Goal: Transaction & Acquisition: Purchase product/service

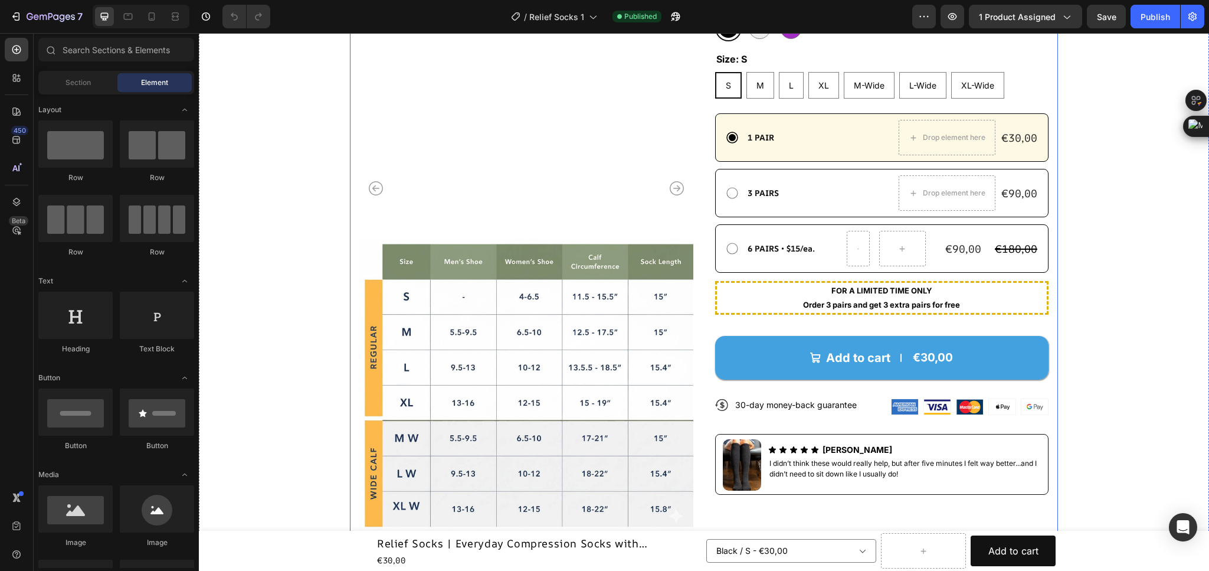
scroll to position [354, 0]
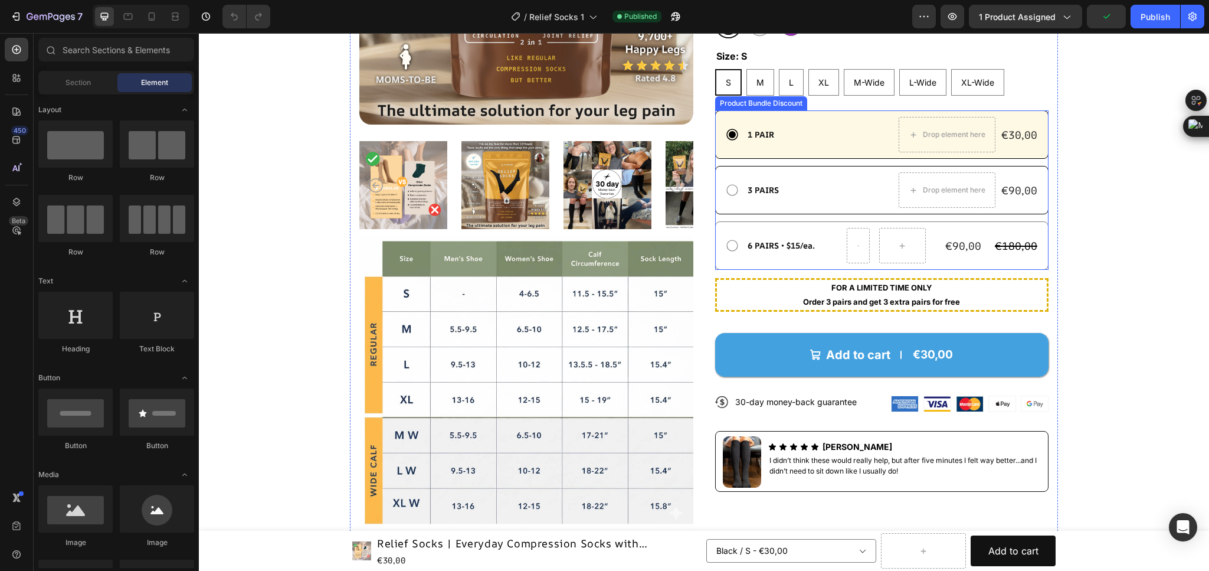
click at [715, 270] on div "6 PAIRS • $15/ea. Text Block €90,00 Product Price Product Price €180,00 Product…" at bounding box center [882, 245] width 334 height 48
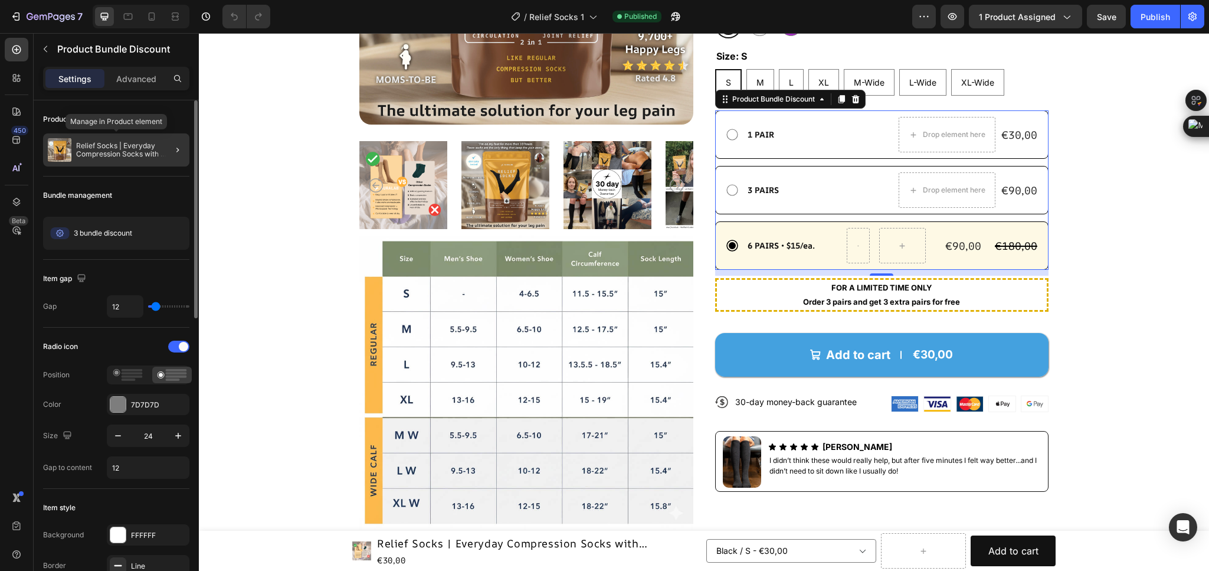
click at [93, 143] on p "Relief Socks | Everyday Compression Socks with Continuous Relief Technology™" at bounding box center [130, 150] width 109 height 17
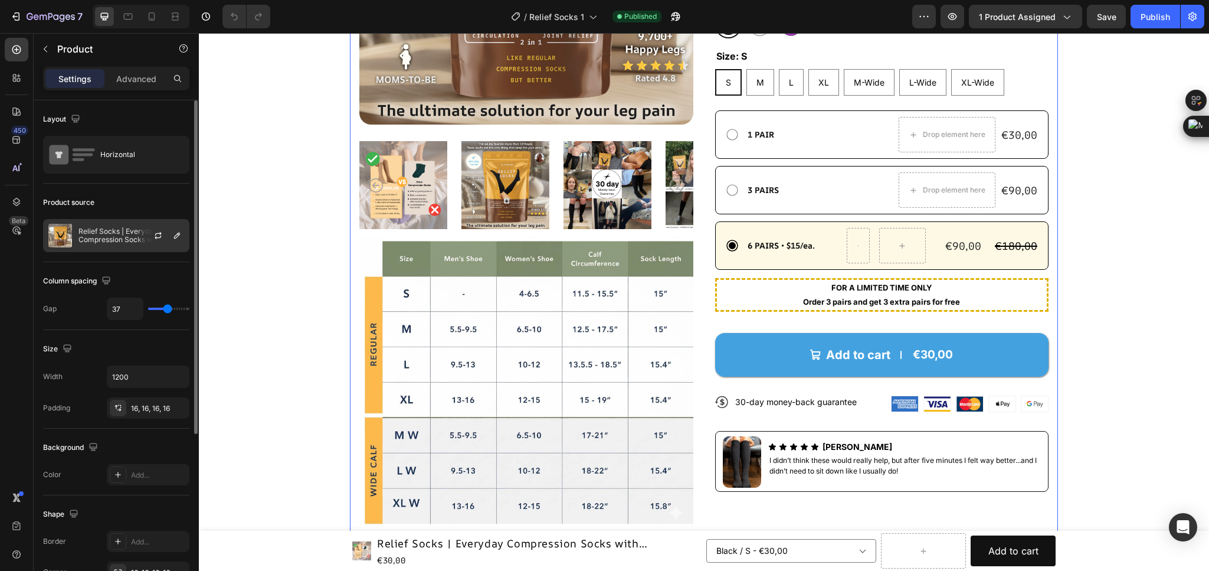
click at [110, 236] on p "Relief Socks | Everyday Compression Socks with Continuous Relief Technology™" at bounding box center [131, 235] width 106 height 17
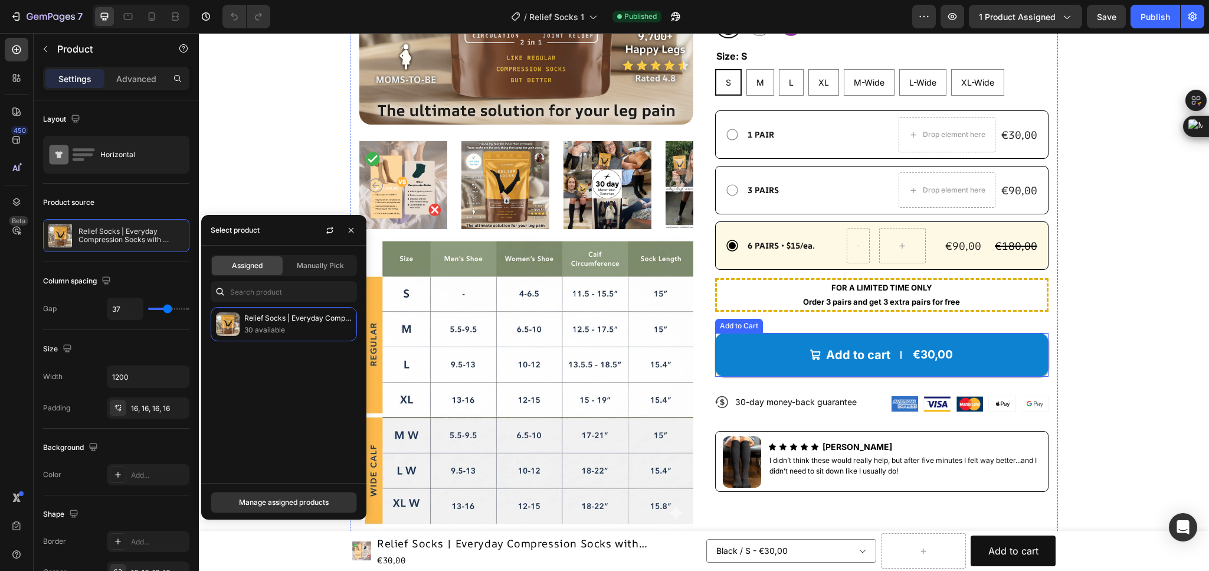
click at [763, 377] on button "Add to cart €30,00" at bounding box center [882, 355] width 334 height 44
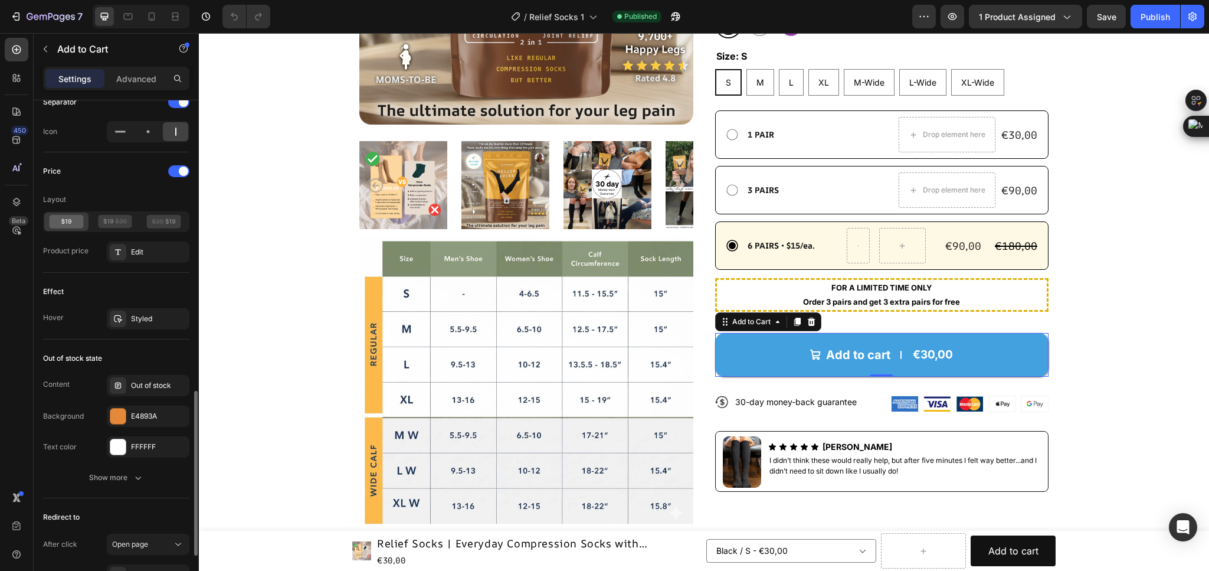
scroll to position [1033, 0]
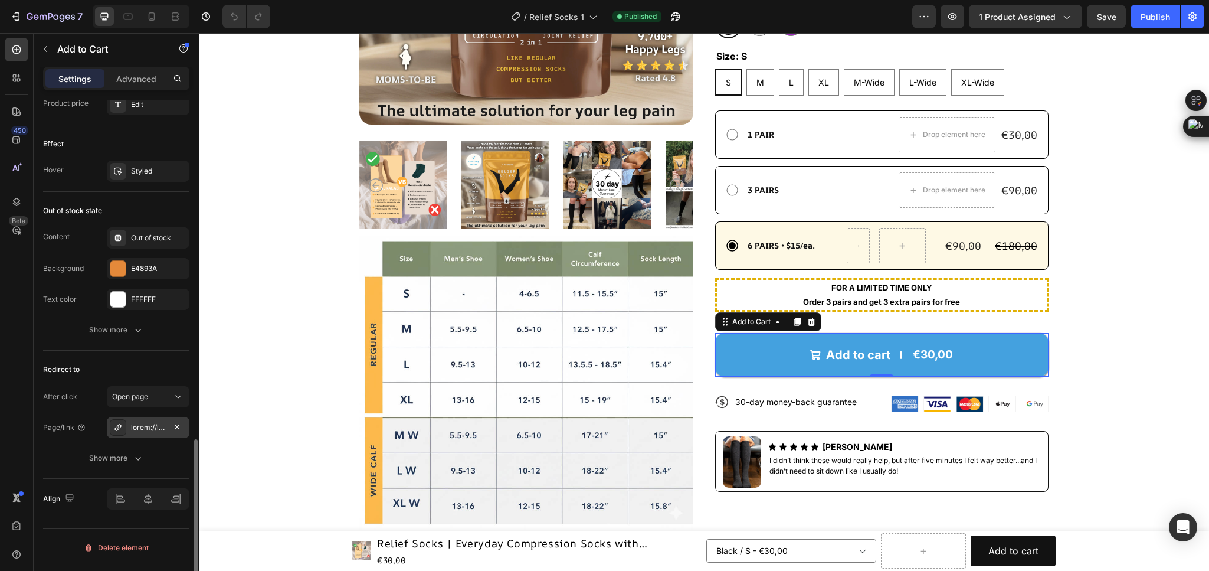
click at [145, 433] on div at bounding box center [148, 427] width 34 height 11
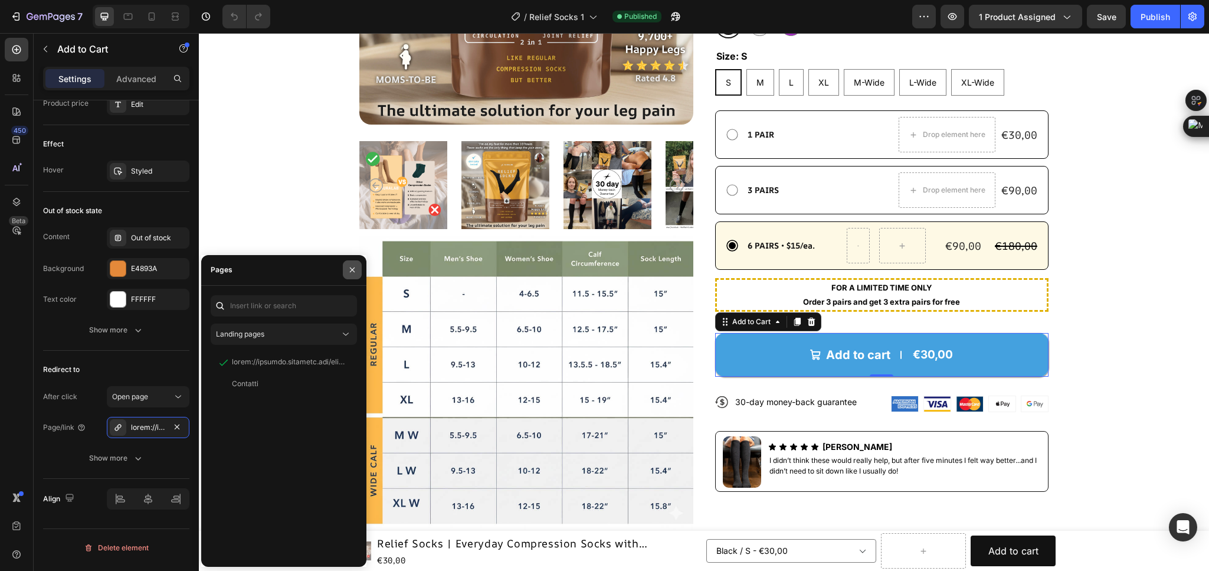
click at [353, 269] on icon "button" at bounding box center [352, 269] width 5 height 5
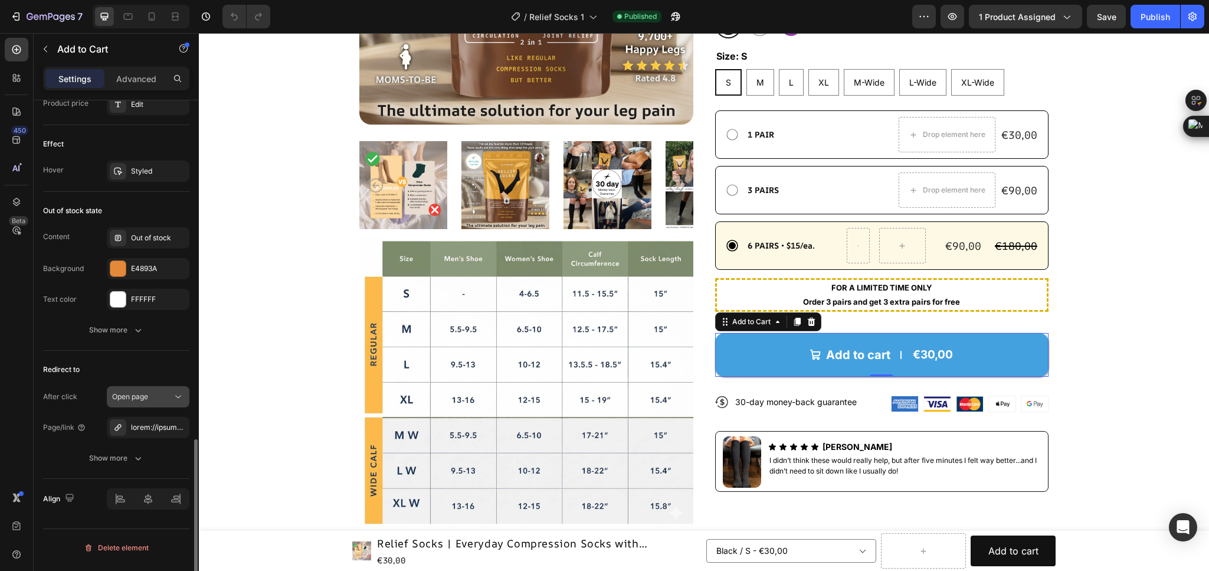
click at [142, 401] on span "Open page" at bounding box center [130, 396] width 36 height 9
